Goal: Answer question/provide support: Share knowledge or assist other users

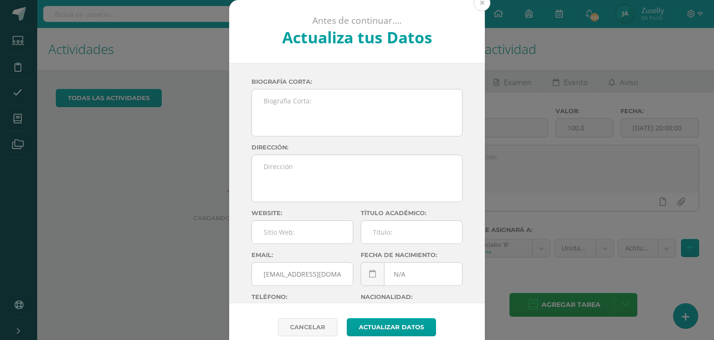
click at [478, 6] on button at bounding box center [482, 2] width 17 height 17
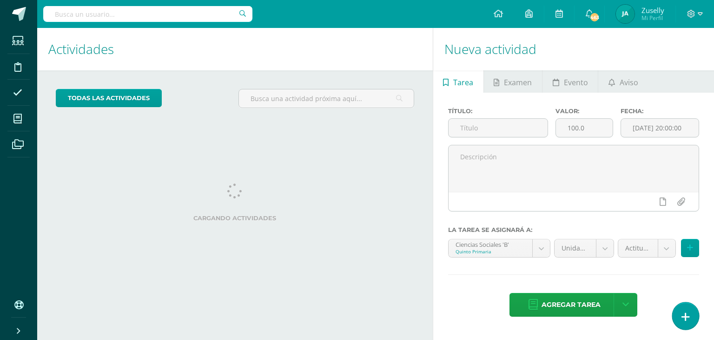
click at [688, 311] on icon at bounding box center [686, 316] width 8 height 11
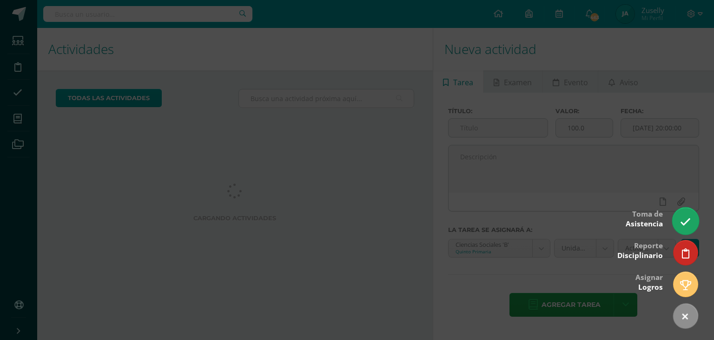
click at [690, 215] on link at bounding box center [686, 220] width 27 height 27
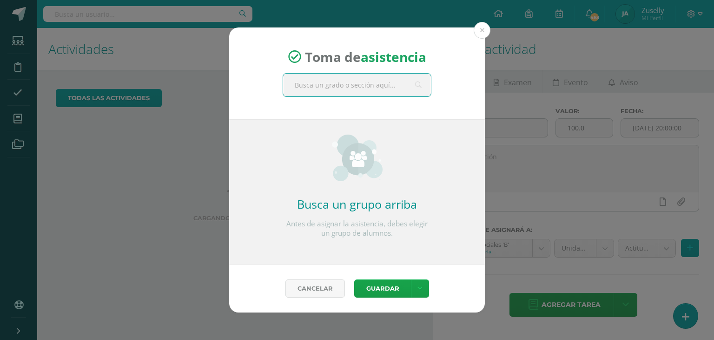
click at [339, 88] on input "text" at bounding box center [357, 84] width 148 height 23
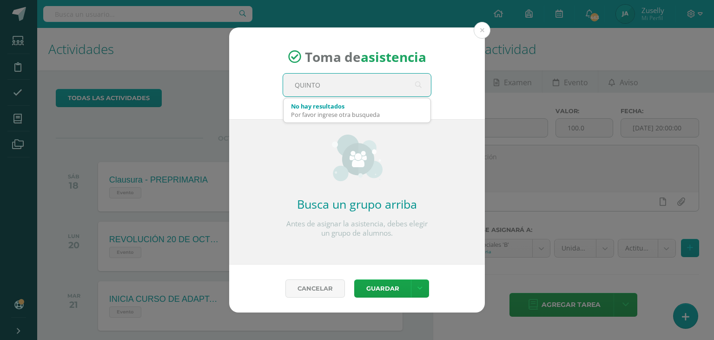
type input "QUINTO B"
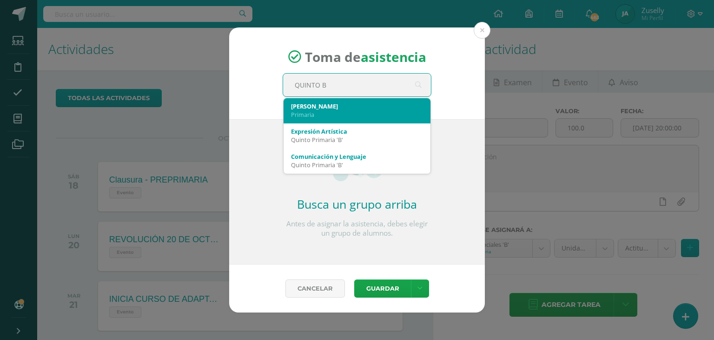
click at [327, 104] on div "Quinto B" at bounding box center [357, 106] width 132 height 8
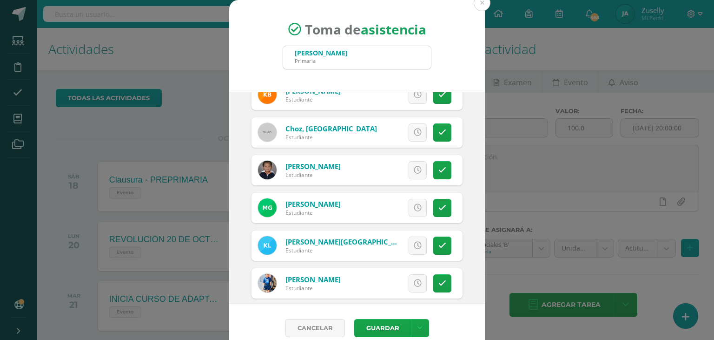
scroll to position [139, 0]
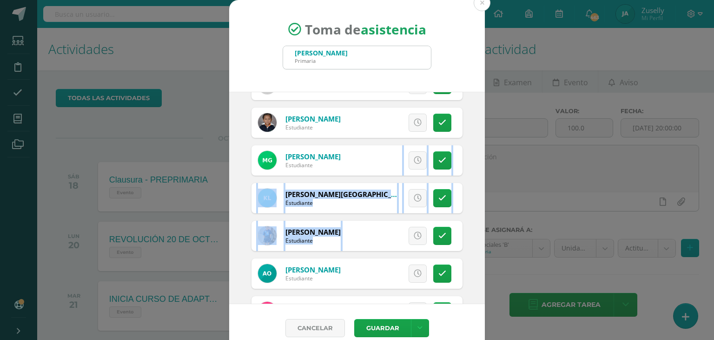
drag, startPoint x: 481, startPoint y: 179, endPoint x: 475, endPoint y: 222, distance: 43.7
click at [475, 222] on div "2025-10-15 October, 2025 Mo Tu We Th Fr Sa Su 29 30 1 2 3 4 5 6 7 8 9 10 11 12 …" at bounding box center [357, 198] width 256 height 212
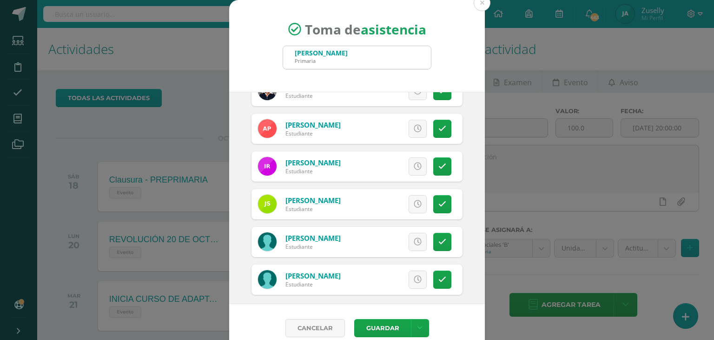
scroll to position [402, 0]
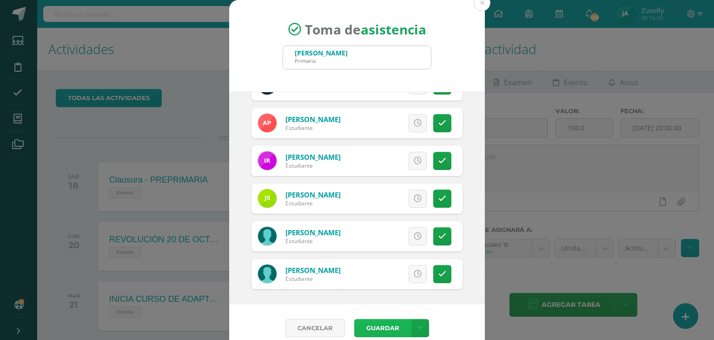
click at [382, 326] on button "Guardar" at bounding box center [382, 328] width 57 height 18
